Goal: Transaction & Acquisition: Purchase product/service

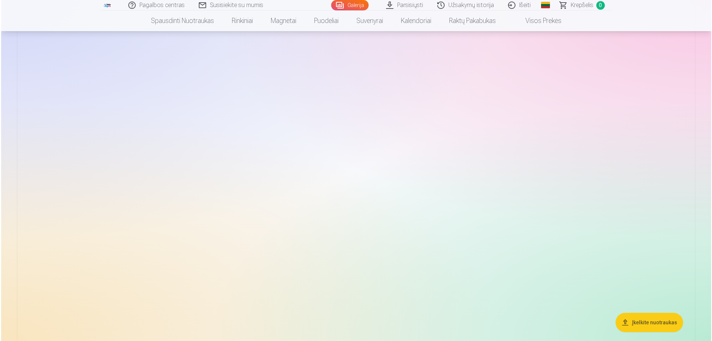
scroll to position [1779, 0]
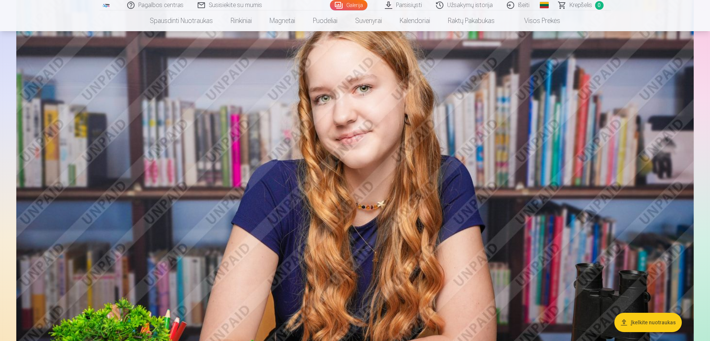
click at [418, 201] on img at bounding box center [354, 215] width 677 height 451
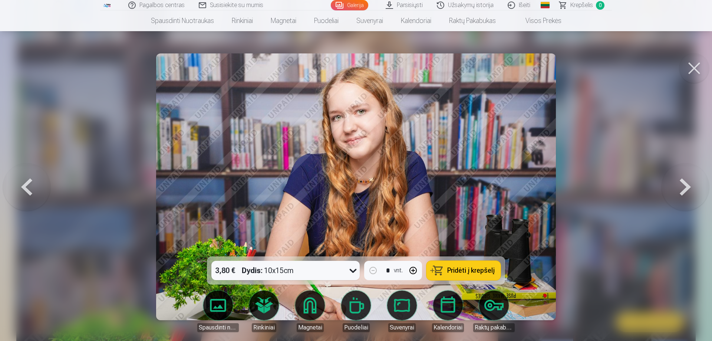
click at [684, 189] on button at bounding box center [684, 187] width 47 height 124
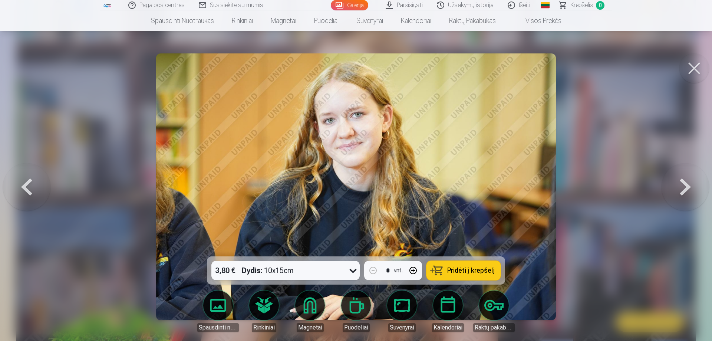
click at [684, 189] on button at bounding box center [684, 187] width 47 height 124
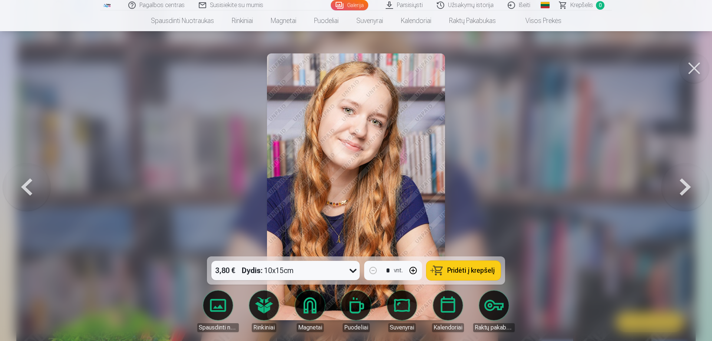
click at [684, 189] on button at bounding box center [684, 187] width 47 height 124
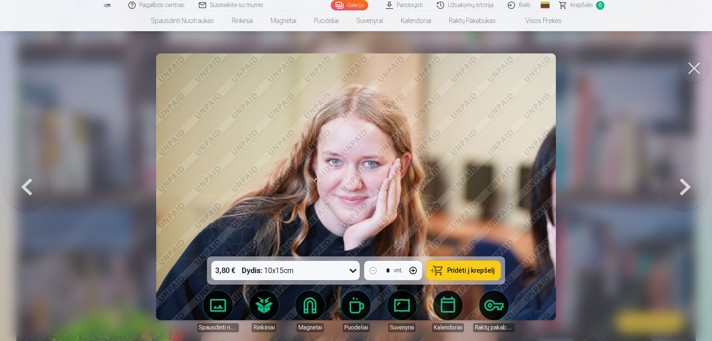
click at [684, 189] on button at bounding box center [684, 187] width 47 height 124
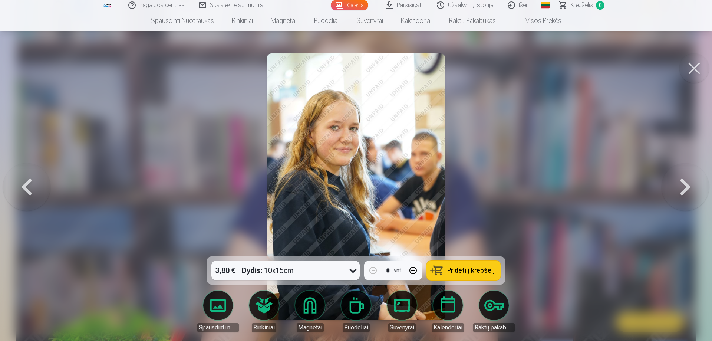
click at [684, 189] on button at bounding box center [684, 187] width 47 height 124
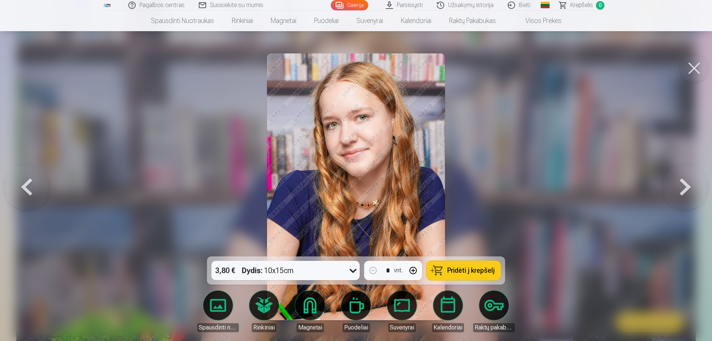
click at [684, 189] on button at bounding box center [684, 187] width 47 height 124
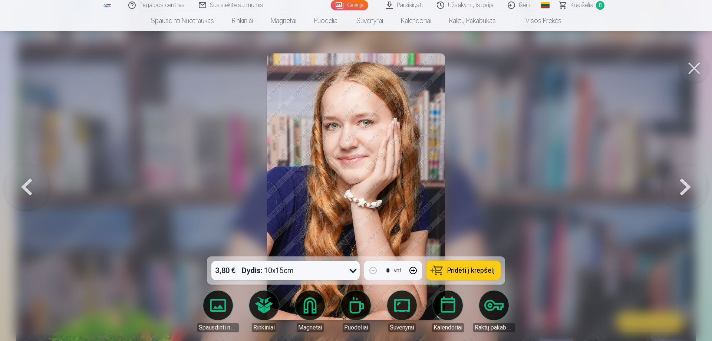
click at [684, 189] on button at bounding box center [684, 187] width 47 height 124
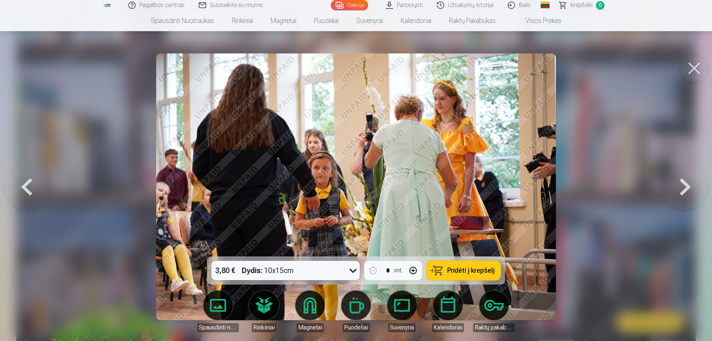
click at [686, 187] on button at bounding box center [684, 187] width 47 height 124
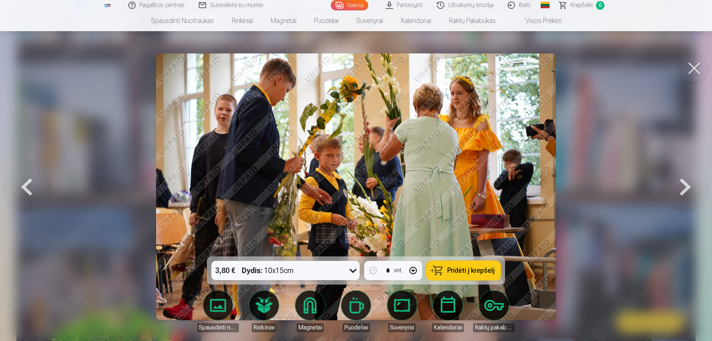
click at [686, 187] on button at bounding box center [684, 187] width 47 height 124
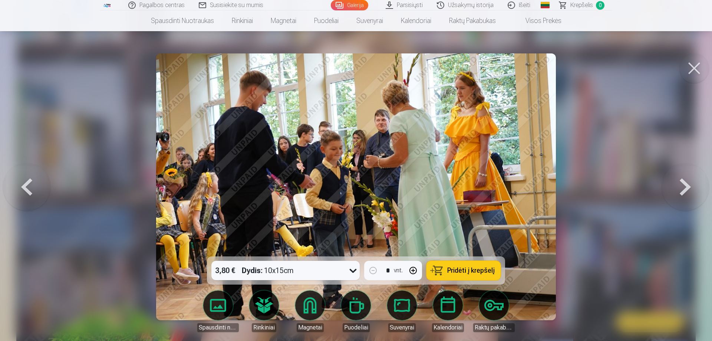
click at [686, 187] on button at bounding box center [684, 187] width 47 height 124
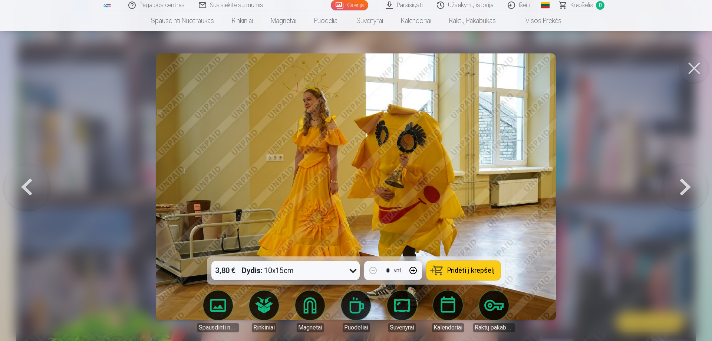
click at [686, 187] on button at bounding box center [684, 187] width 47 height 124
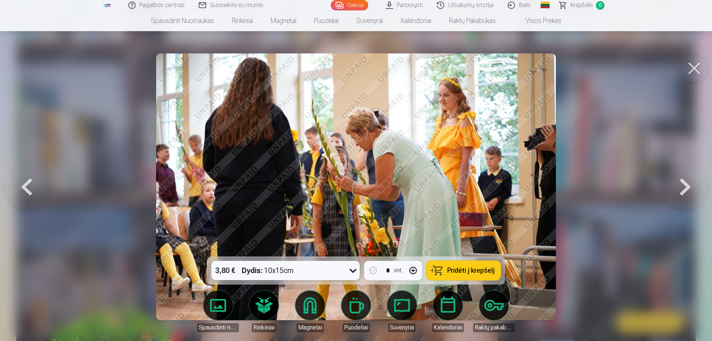
click at [686, 187] on button at bounding box center [684, 187] width 47 height 124
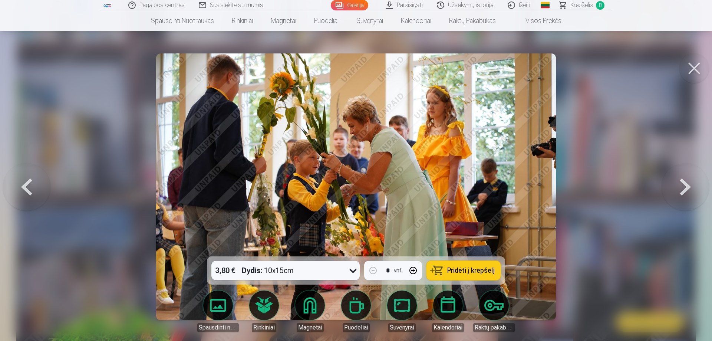
click at [686, 187] on button at bounding box center [684, 187] width 47 height 124
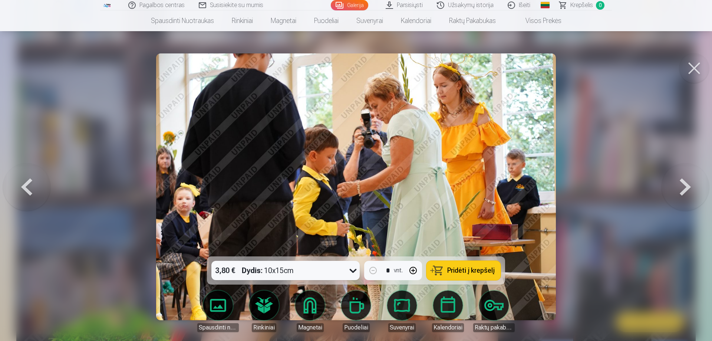
click at [686, 187] on button at bounding box center [684, 187] width 47 height 124
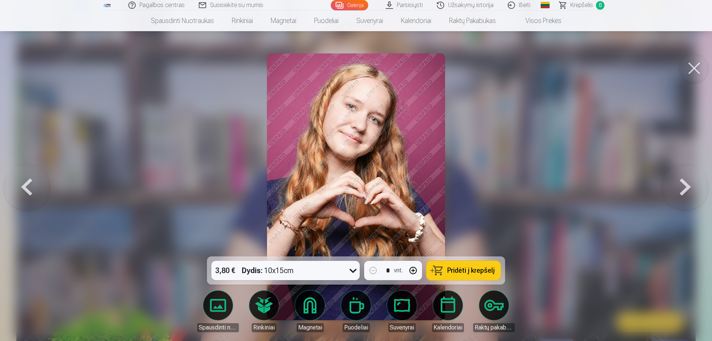
click at [691, 67] on button at bounding box center [694, 68] width 30 height 30
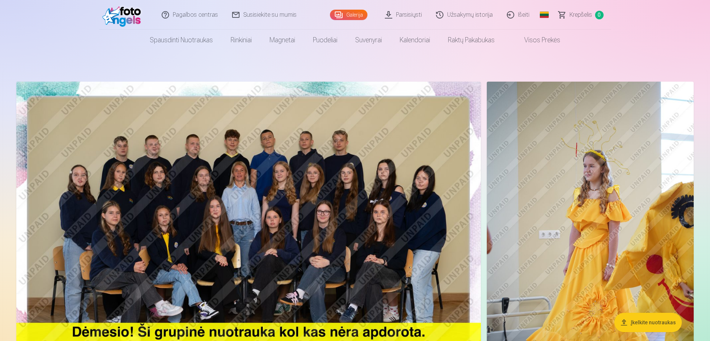
click at [281, 202] on img at bounding box center [248, 237] width 464 height 310
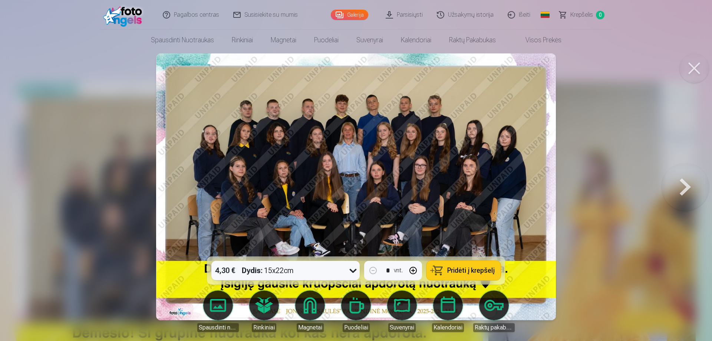
click at [464, 272] on span "Pridėti į krepšelį" at bounding box center [470, 270] width 47 height 7
click at [407, 15] on link "Parsisiųsti" at bounding box center [404, 15] width 51 height 30
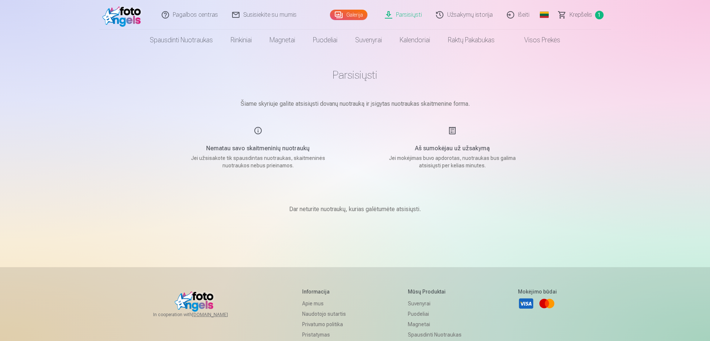
click at [451, 133] on div "Aš sumokėjau už užsakymą Jei mokėjimas buvo apdorotas, nuotraukas bus galima at…" at bounding box center [452, 147] width 176 height 43
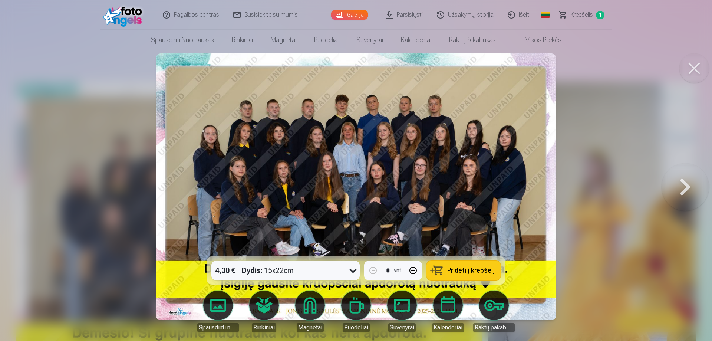
click at [695, 68] on button at bounding box center [694, 68] width 30 height 30
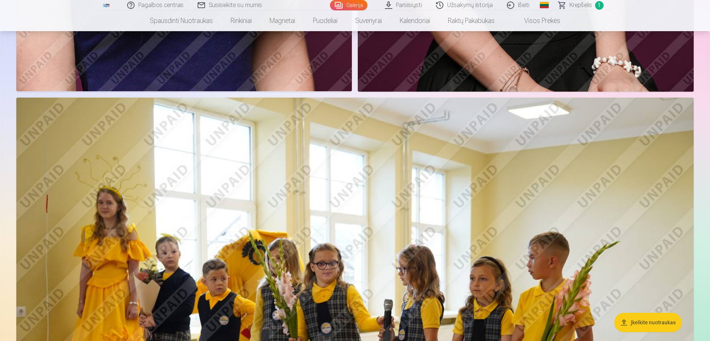
scroll to position [6893, 0]
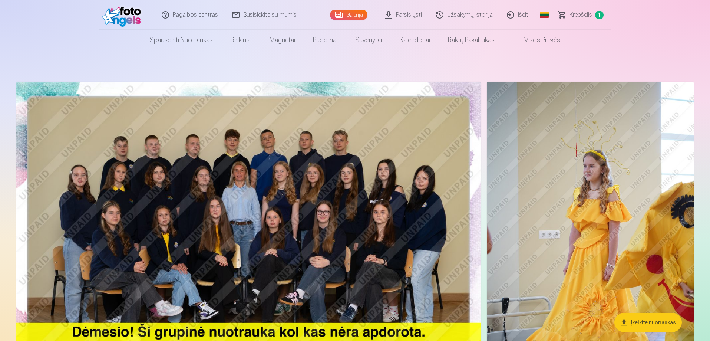
click at [582, 13] on span "Krepšelis" at bounding box center [580, 14] width 23 height 9
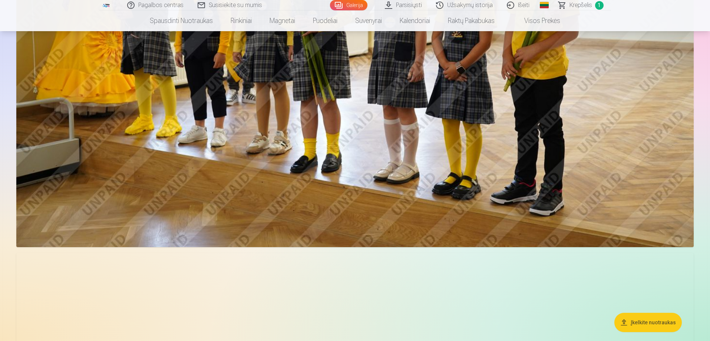
scroll to position [593, 0]
